Goal: Transaction & Acquisition: Purchase product/service

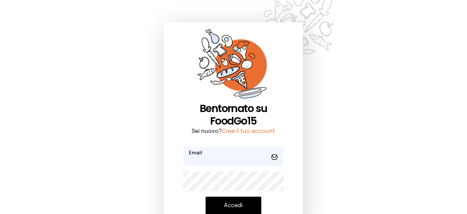
type input "**********"
click at [228, 212] on button "Accedi" at bounding box center [233, 205] width 56 height 18
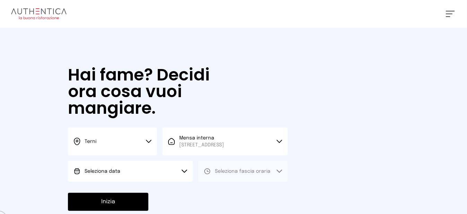
click at [166, 177] on button "Seleziona data" at bounding box center [130, 171] width 125 height 21
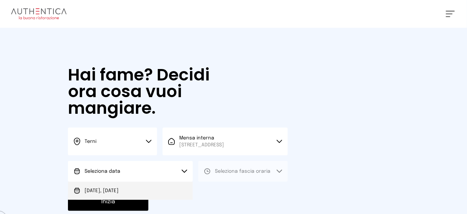
click at [157, 195] on li "[DATE], [DATE]" at bounding box center [130, 190] width 125 height 18
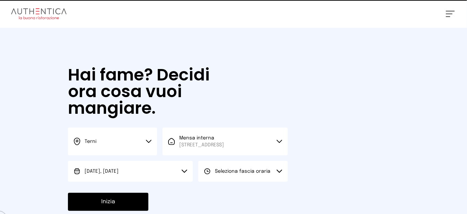
click at [231, 174] on span "Seleziona fascia oraria" at bounding box center [242, 171] width 55 height 5
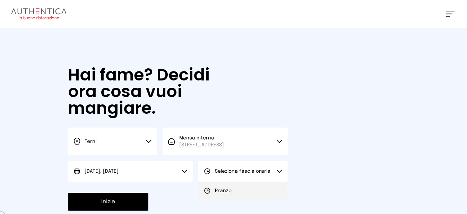
click at [214, 192] on li "Pranzo" at bounding box center [242, 190] width 89 height 18
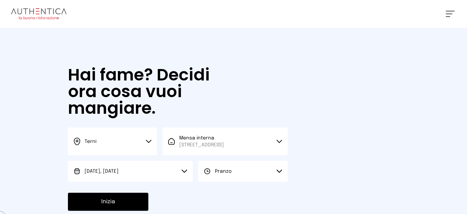
click at [134, 205] on button "Inizia" at bounding box center [108, 202] width 80 height 18
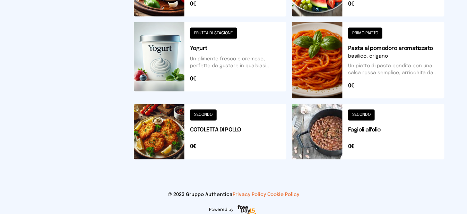
scroll to position [353, 0]
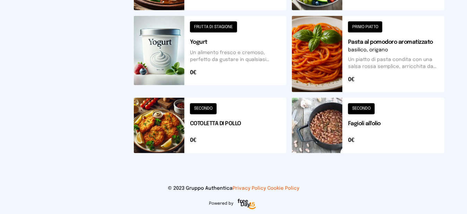
click at [222, 134] on button at bounding box center [210, 125] width 152 height 55
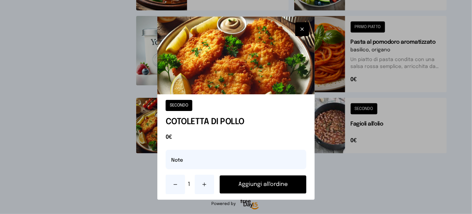
click at [254, 181] on button "Aggiungi all'ordine" at bounding box center [263, 184] width 87 height 18
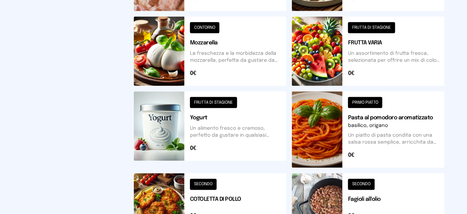
scroll to position [312, 0]
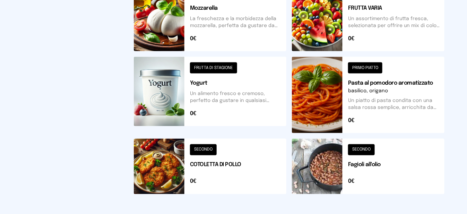
click at [357, 161] on button at bounding box center [368, 166] width 152 height 55
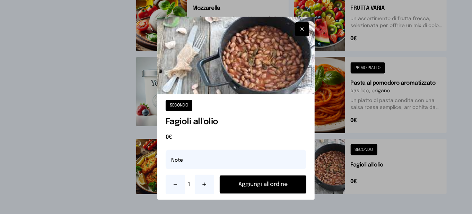
click at [257, 180] on button "Aggiungi all'ordine" at bounding box center [263, 184] width 87 height 18
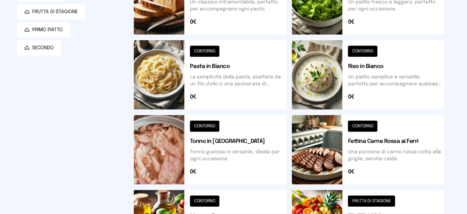
scroll to position [0, 0]
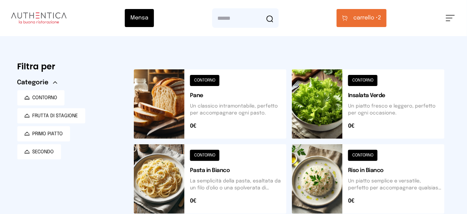
click at [365, 11] on button "carrello • 2" at bounding box center [361, 18] width 50 height 18
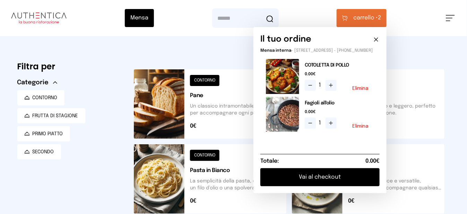
click at [293, 185] on button "Vai al checkout" at bounding box center [319, 177] width 119 height 18
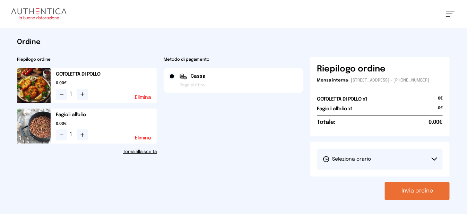
click at [378, 169] on button "Seleziona orario" at bounding box center [380, 159] width 126 height 21
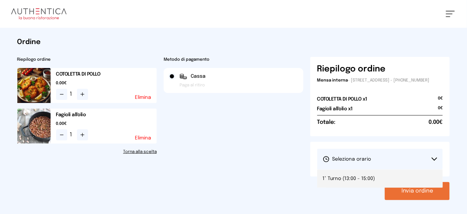
click at [349, 181] on span "1° Turno (13:00 - 15:00)" at bounding box center [348, 178] width 52 height 7
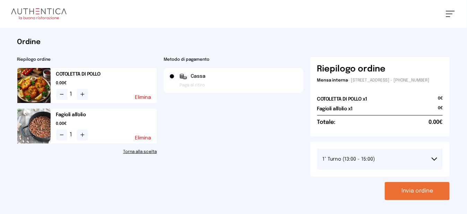
click at [403, 190] on button "Invia ordine" at bounding box center [416, 191] width 65 height 18
